Goal: Communication & Community: Participate in discussion

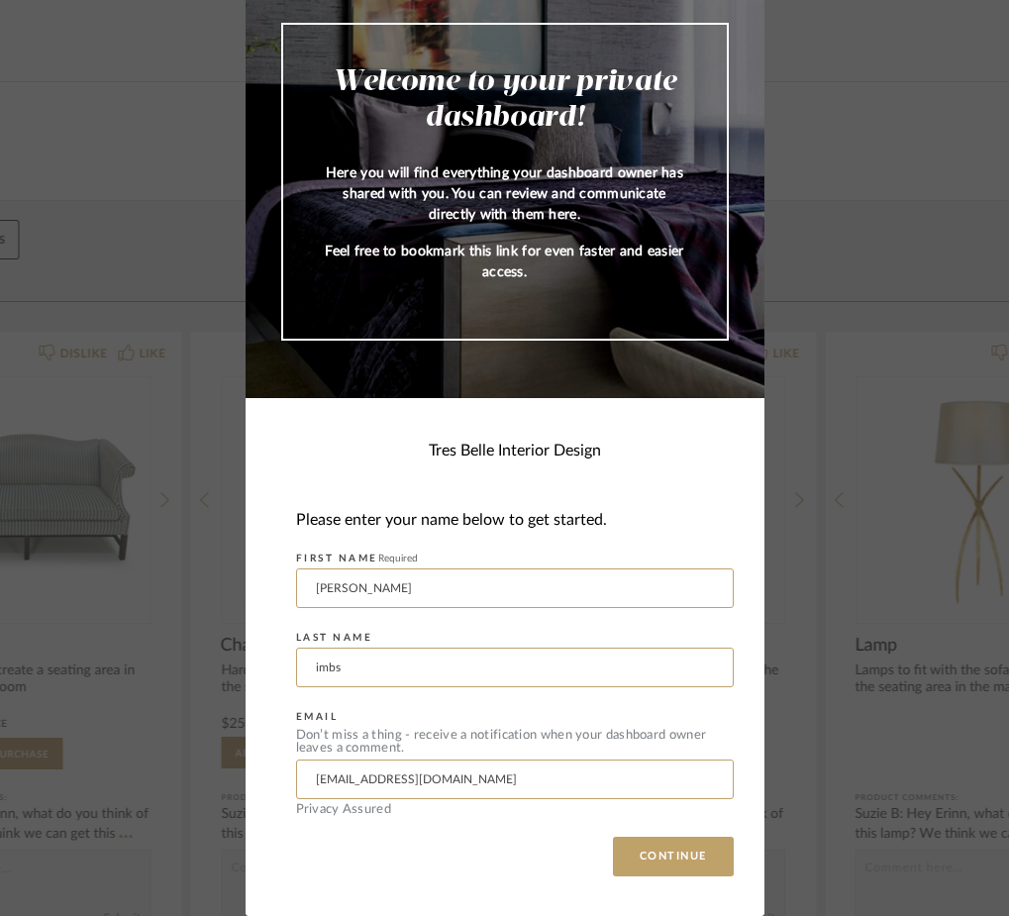
scroll to position [35, 0]
click at [657, 859] on button "CONTINUE" at bounding box center [673, 857] width 121 height 40
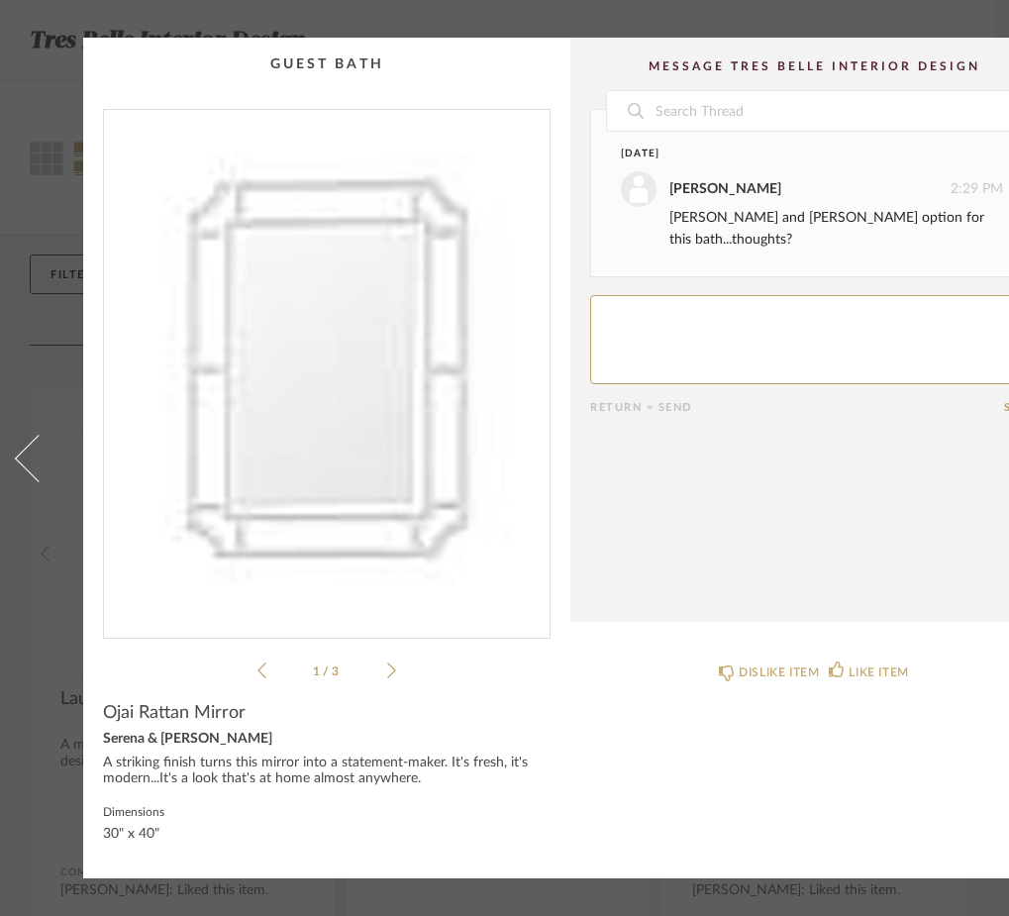
click at [259, 663] on icon at bounding box center [261, 670] width 9 height 18
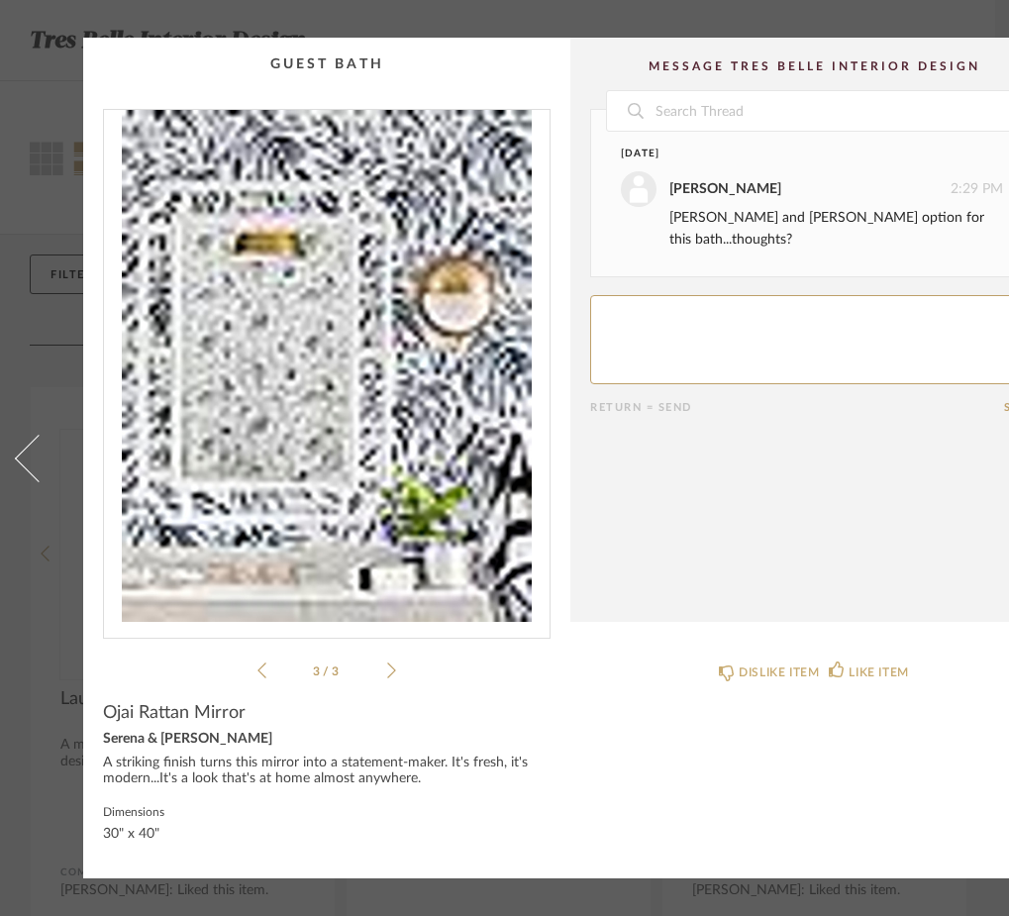
click at [393, 669] on icon at bounding box center [391, 670] width 9 height 18
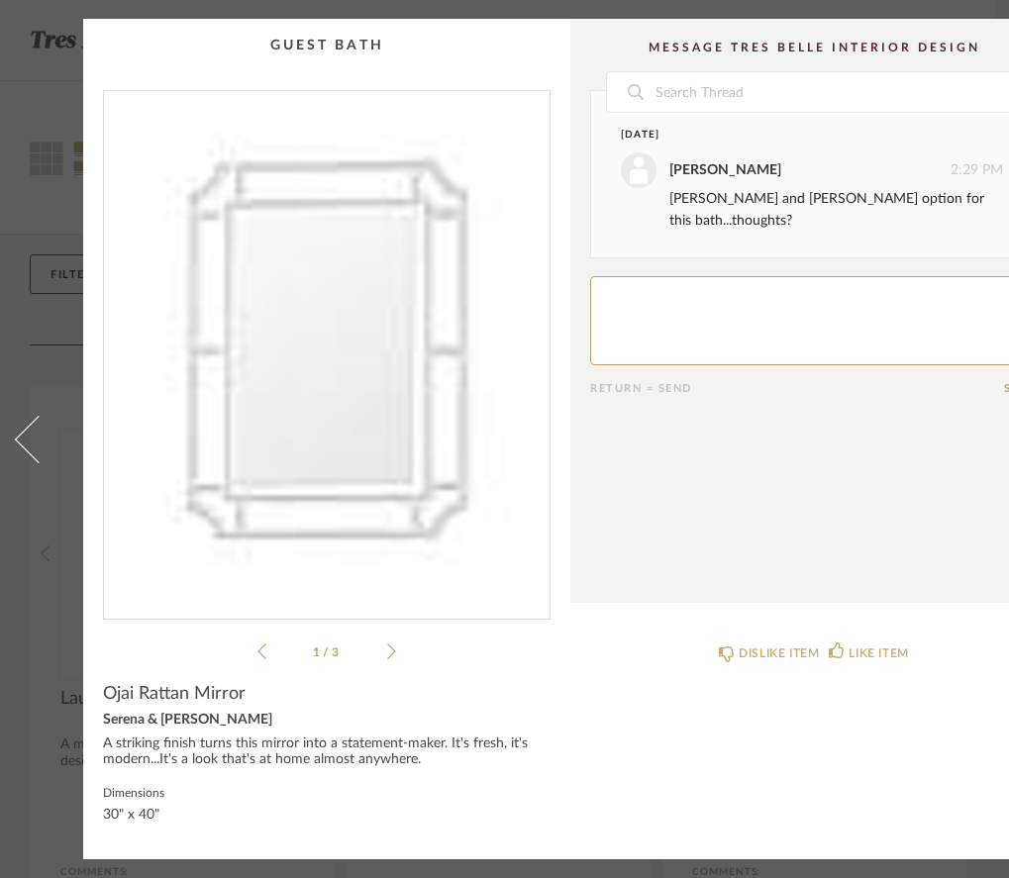
click at [634, 276] on textarea at bounding box center [814, 320] width 448 height 89
type textarea "I like it ....white or natural"
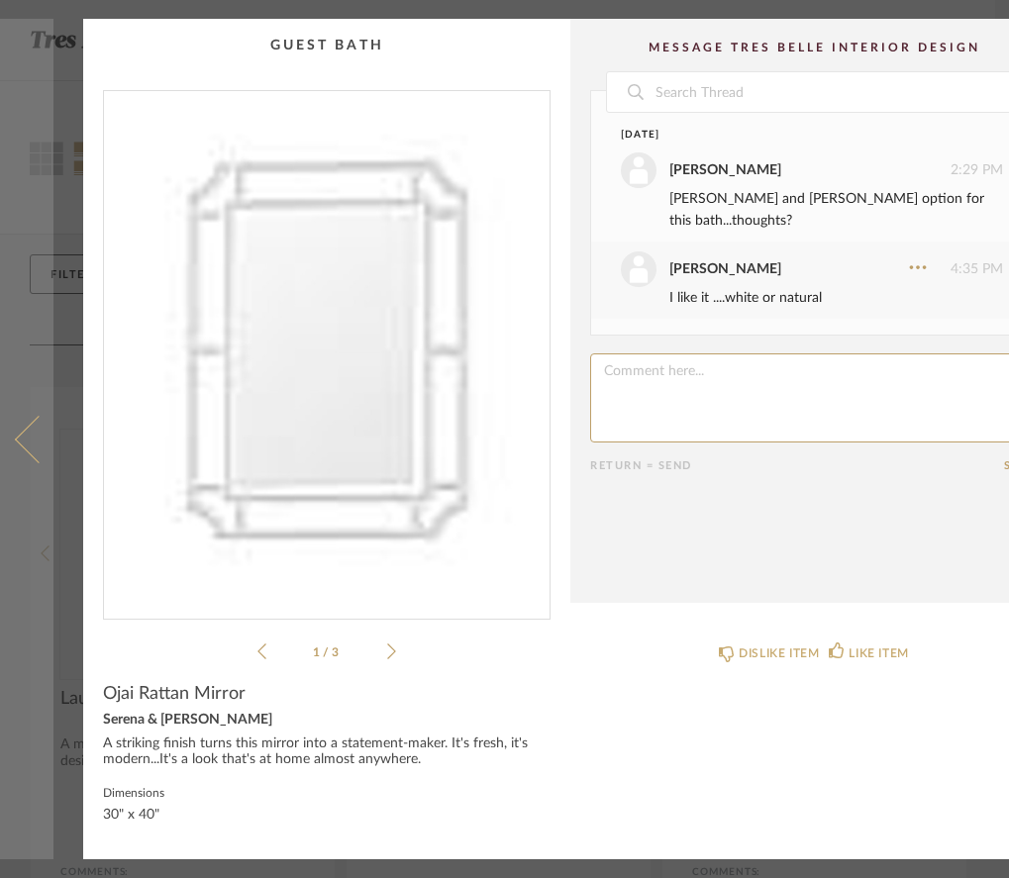
click at [27, 433] on span at bounding box center [39, 439] width 48 height 48
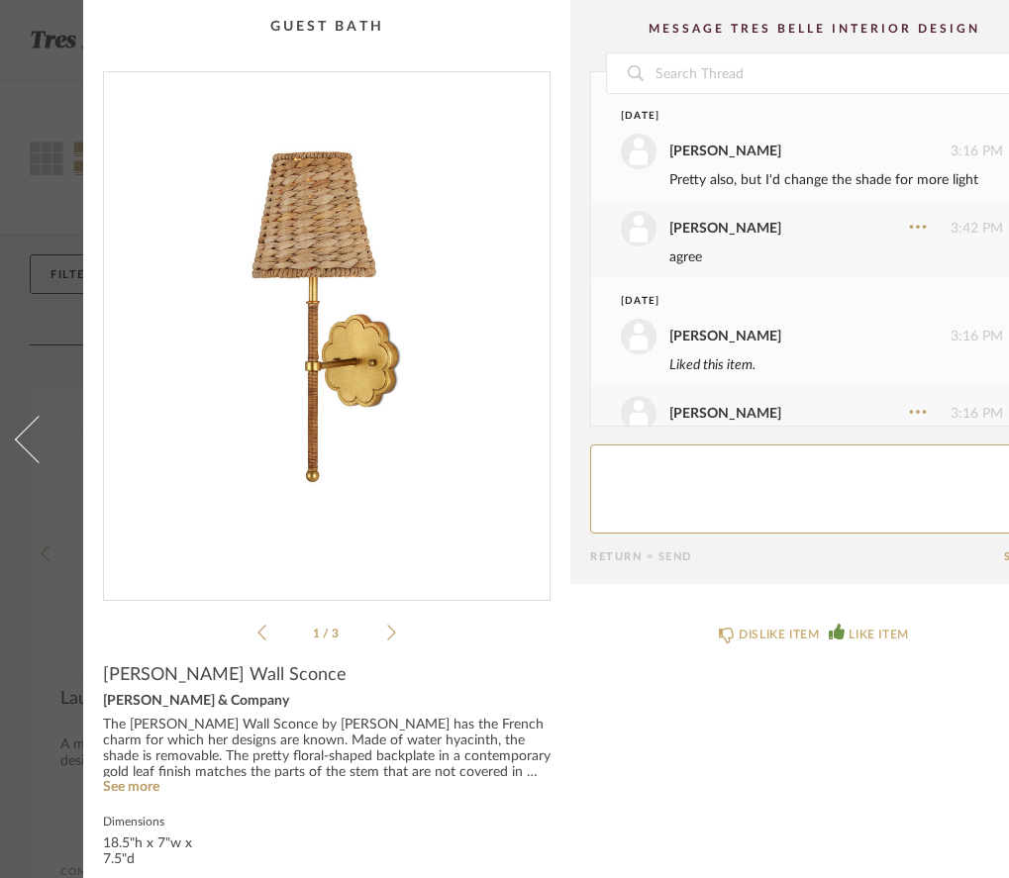
scroll to position [53, 0]
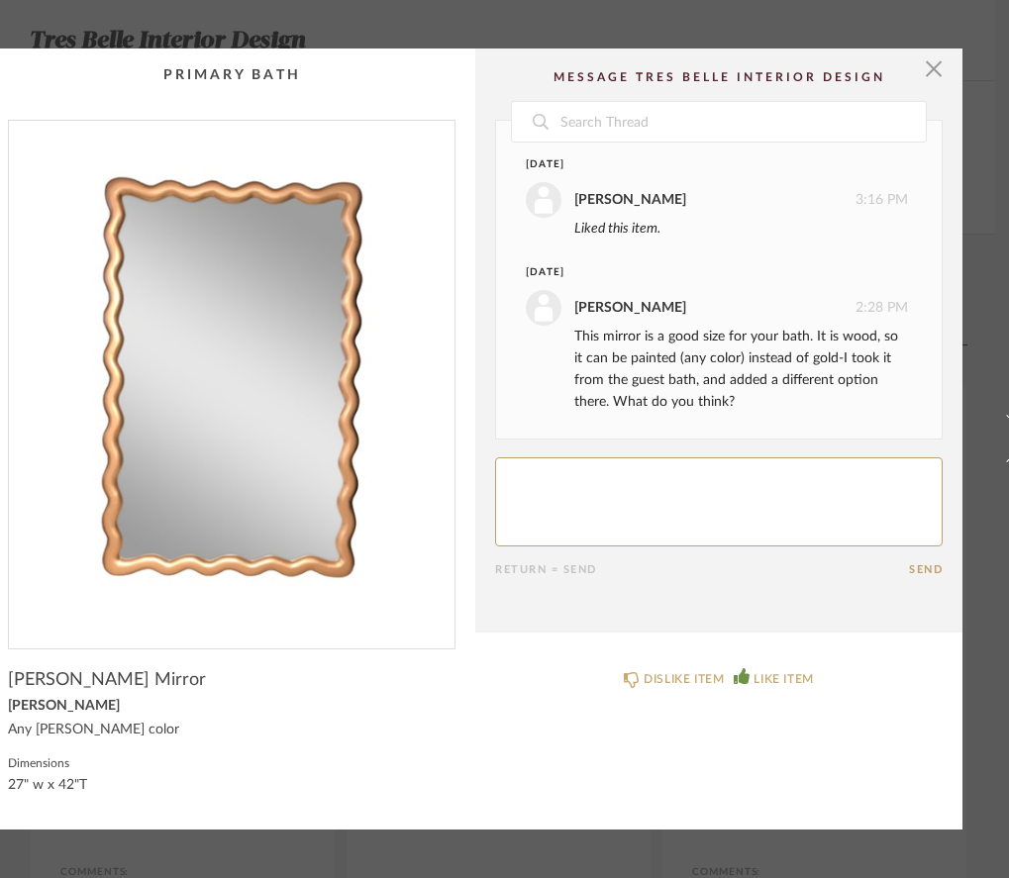
scroll to position [0, 101]
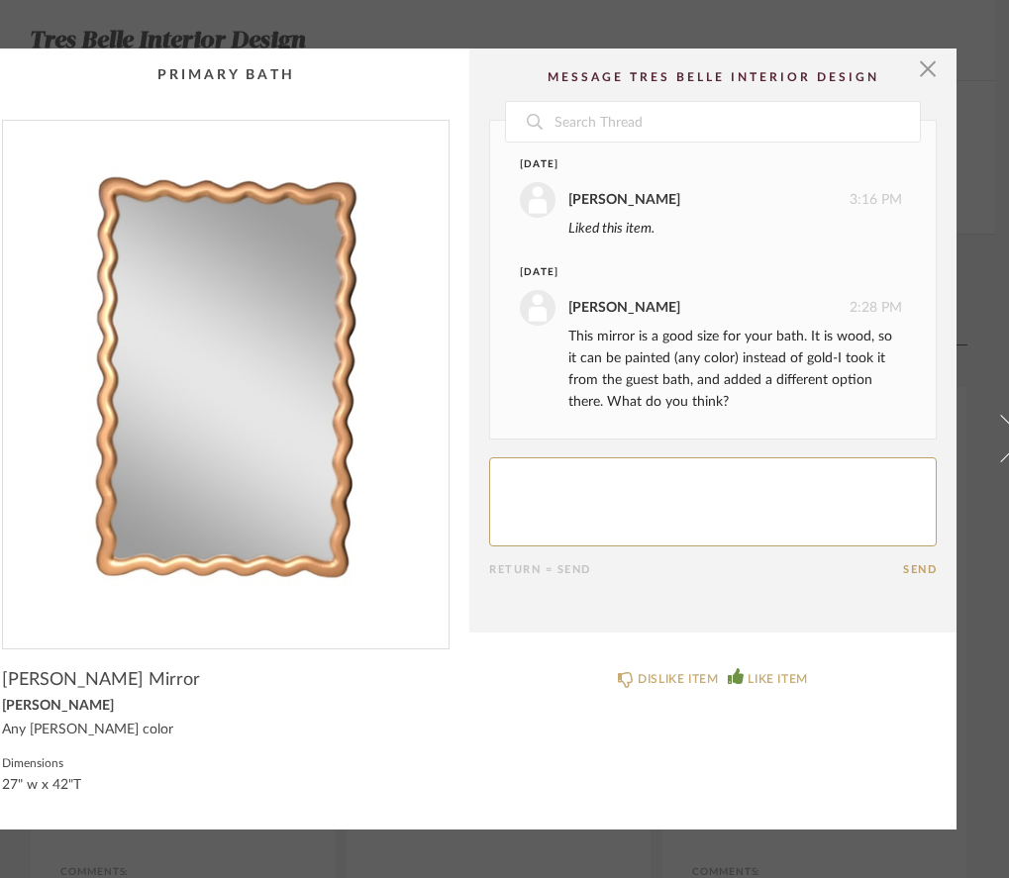
click at [559, 483] on textarea at bounding box center [713, 501] width 448 height 89
type textarea "I"
type textarea "it is fun...am a little concerned it might be too heavy looking,,,,,"
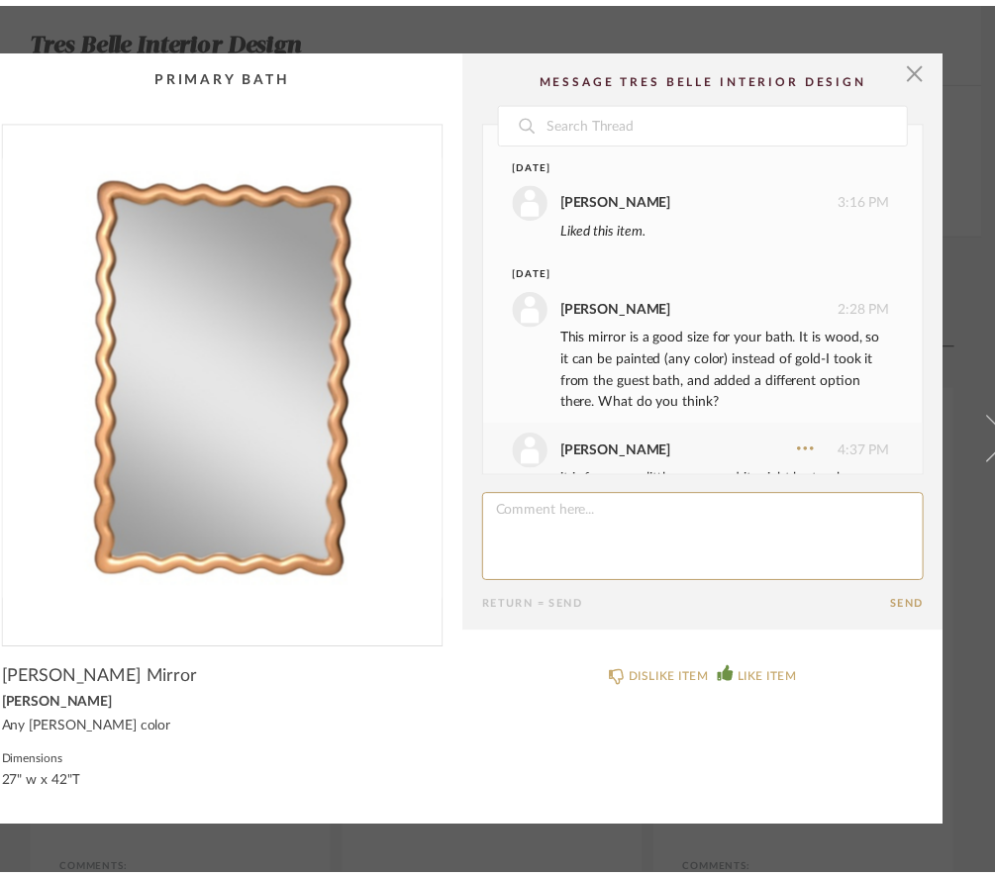
scroll to position [63, 0]
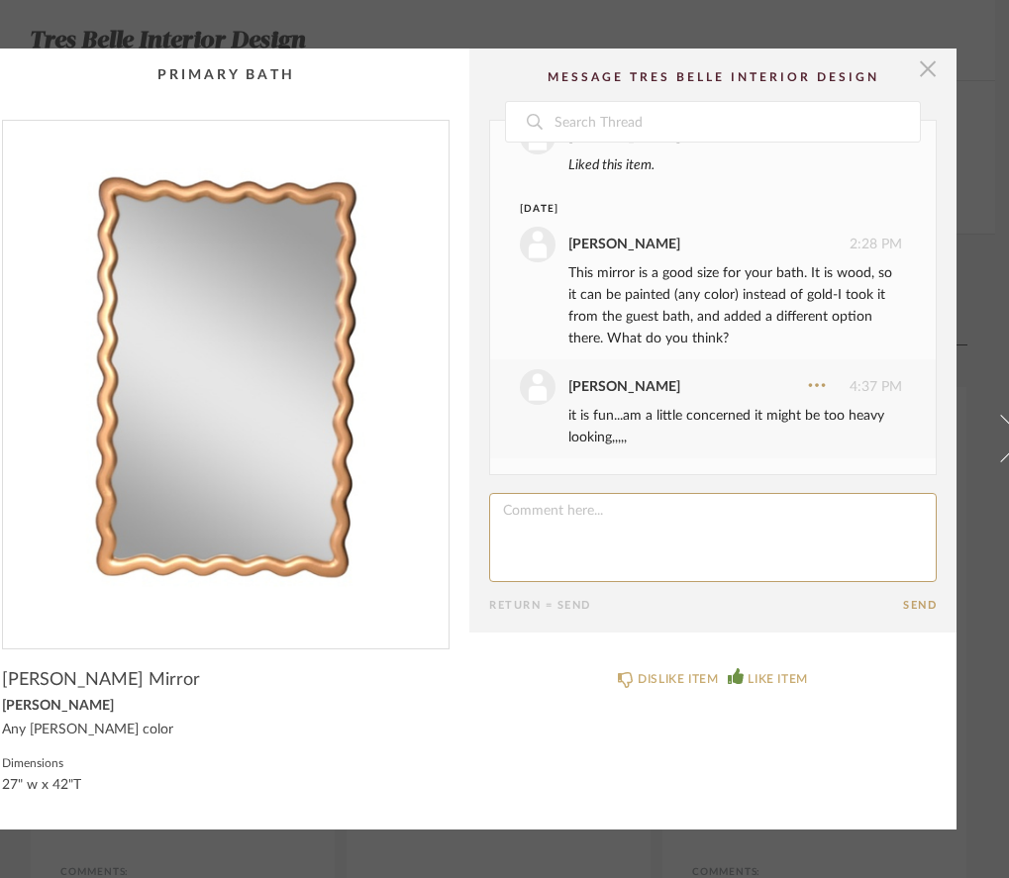
click at [924, 66] on span "button" at bounding box center [928, 69] width 40 height 40
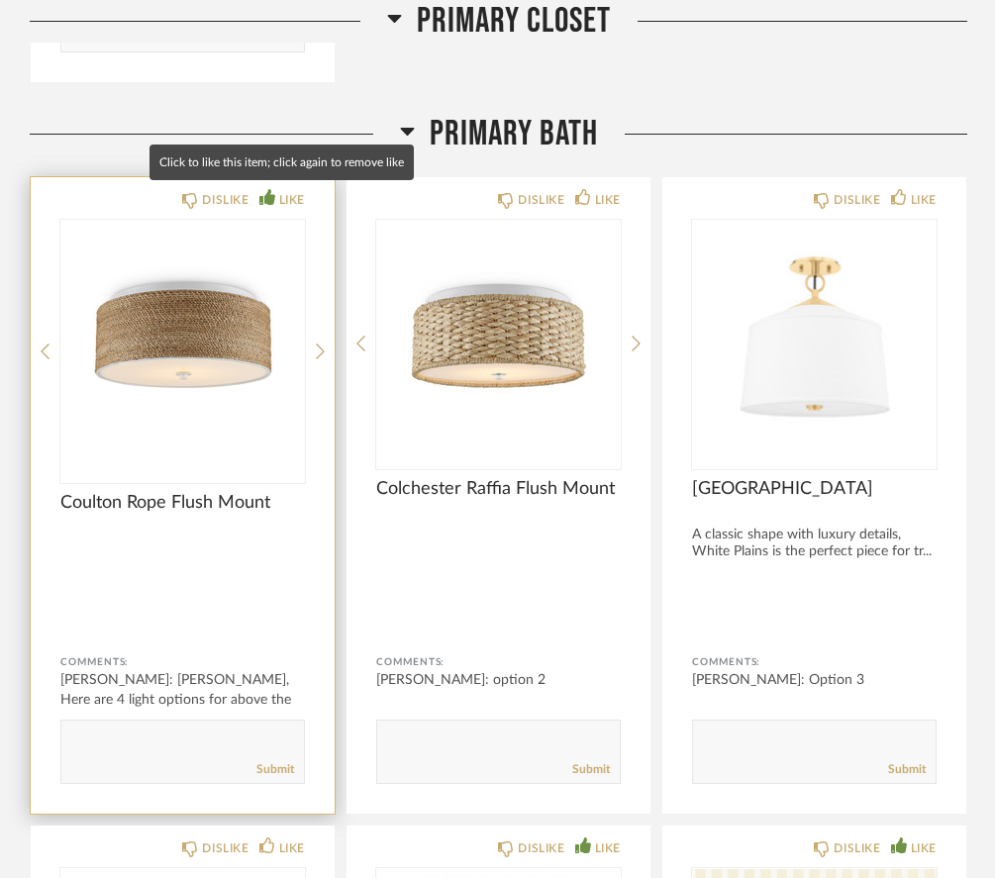
scroll to position [8798, 0]
click at [271, 195] on icon at bounding box center [267, 197] width 16 height 16
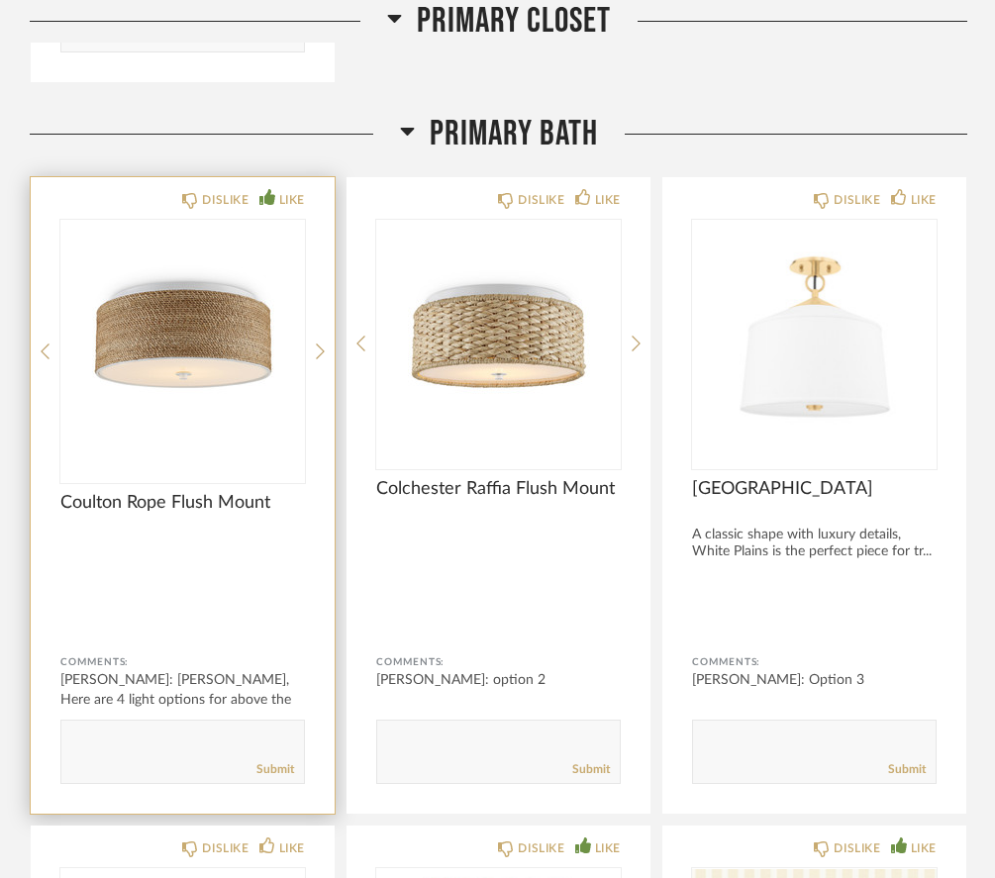
scroll to position [8796, 0]
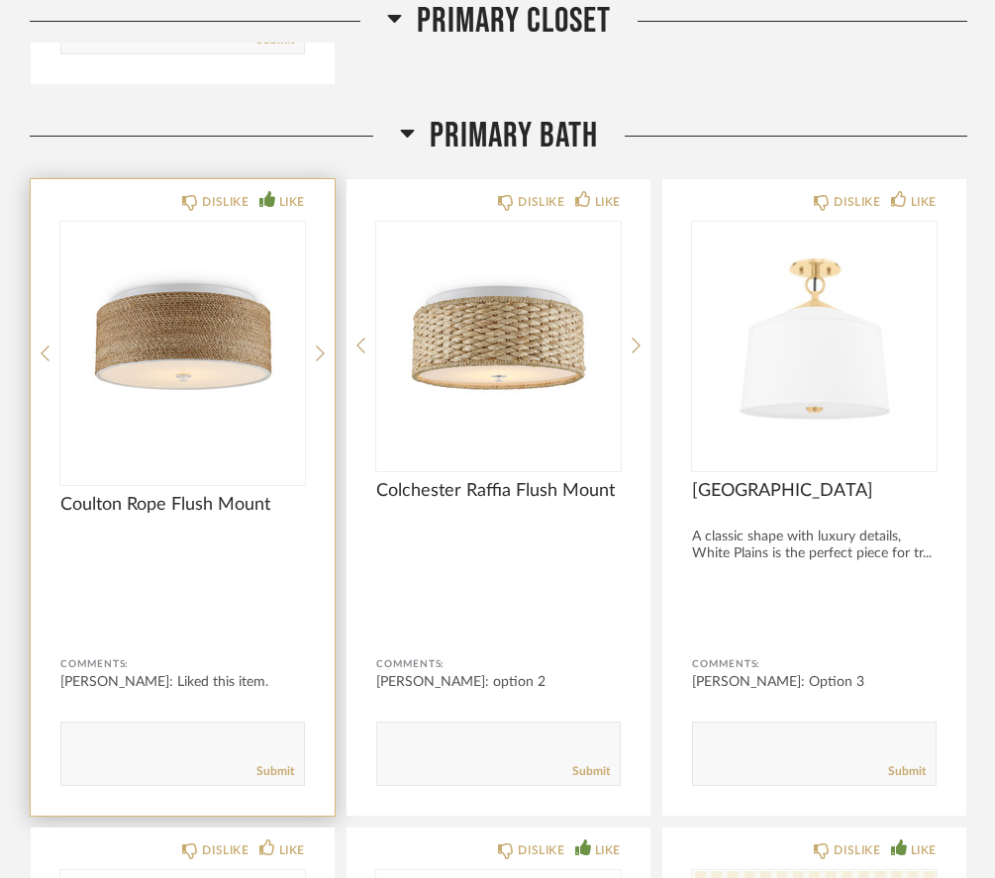
click at [106, 746] on textarea at bounding box center [182, 745] width 243 height 27
type textarea "I really like this one!"
click at [275, 766] on link "Submit" at bounding box center [275, 771] width 38 height 17
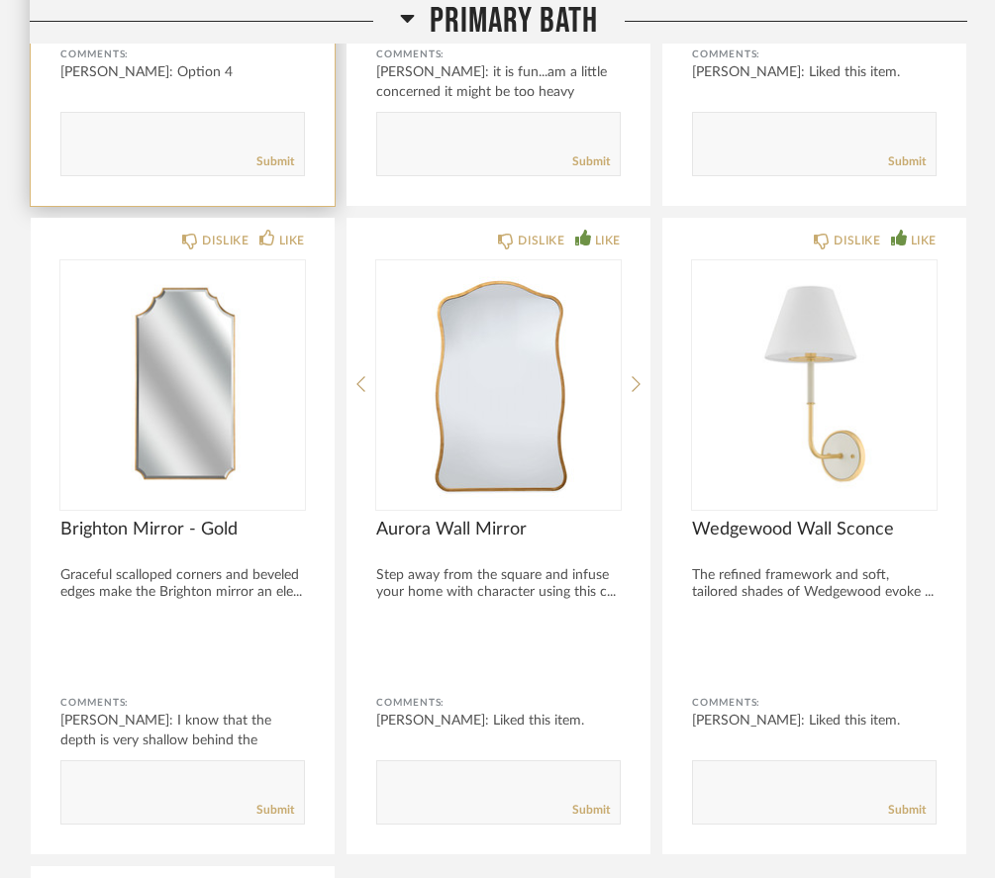
scroll to position [10107, 0]
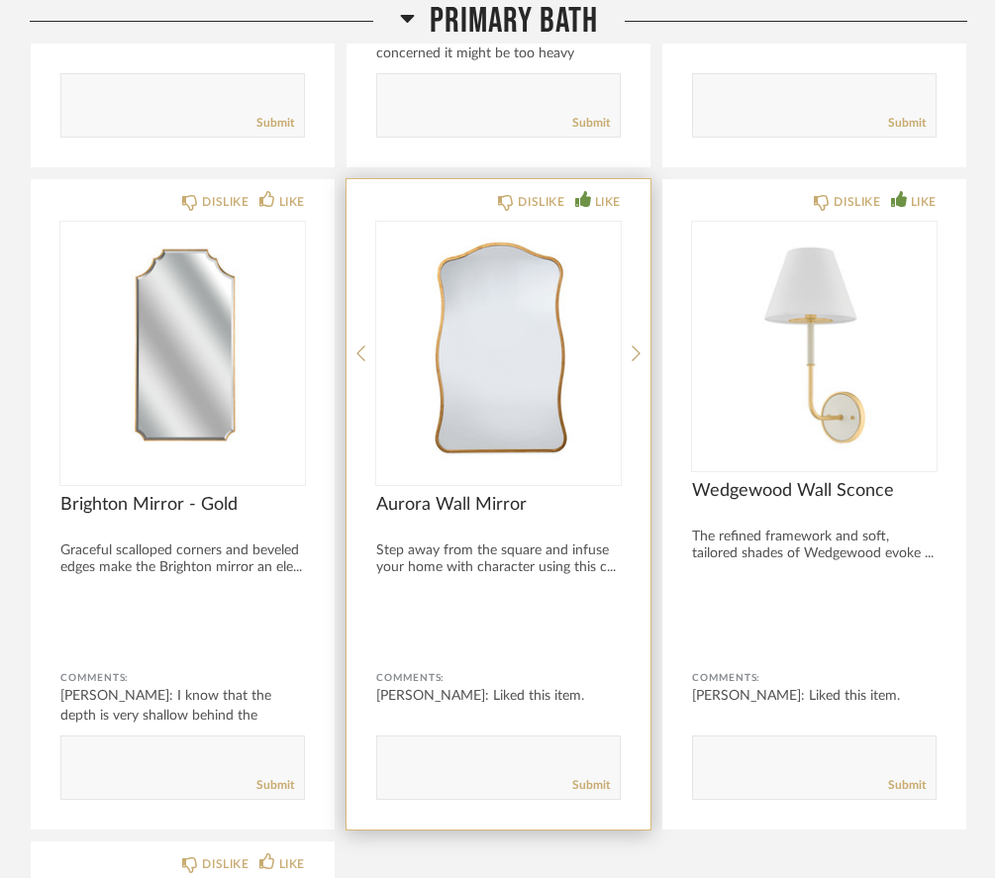
click at [523, 296] on img "0" at bounding box center [498, 346] width 245 height 248
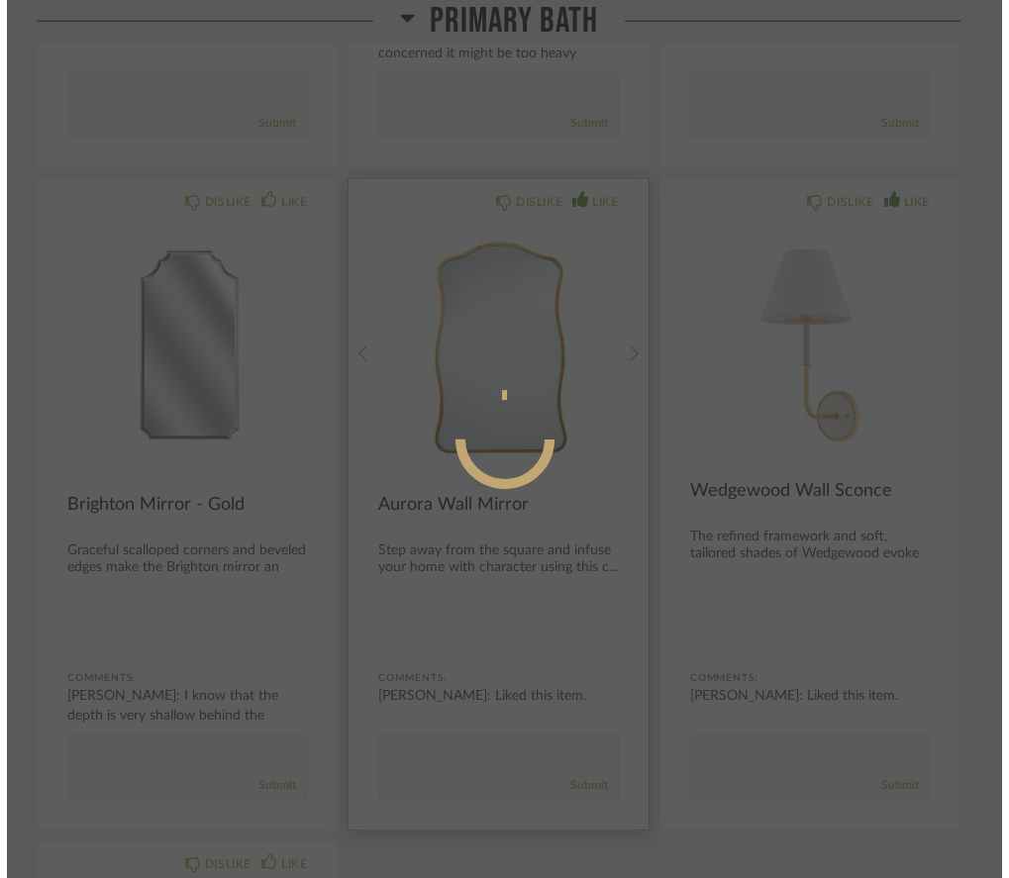
scroll to position [0, 0]
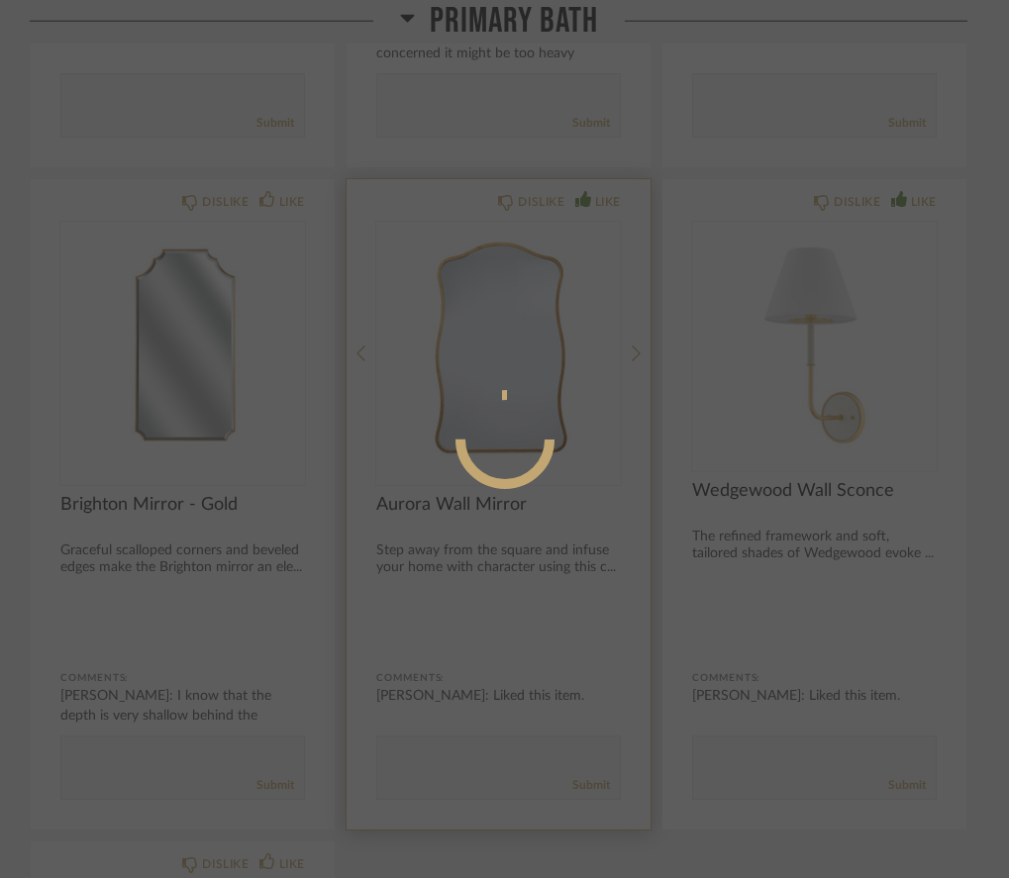
click at [523, 296] on div at bounding box center [504, 439] width 1009 height 878
